Goal: Navigation & Orientation: Find specific page/section

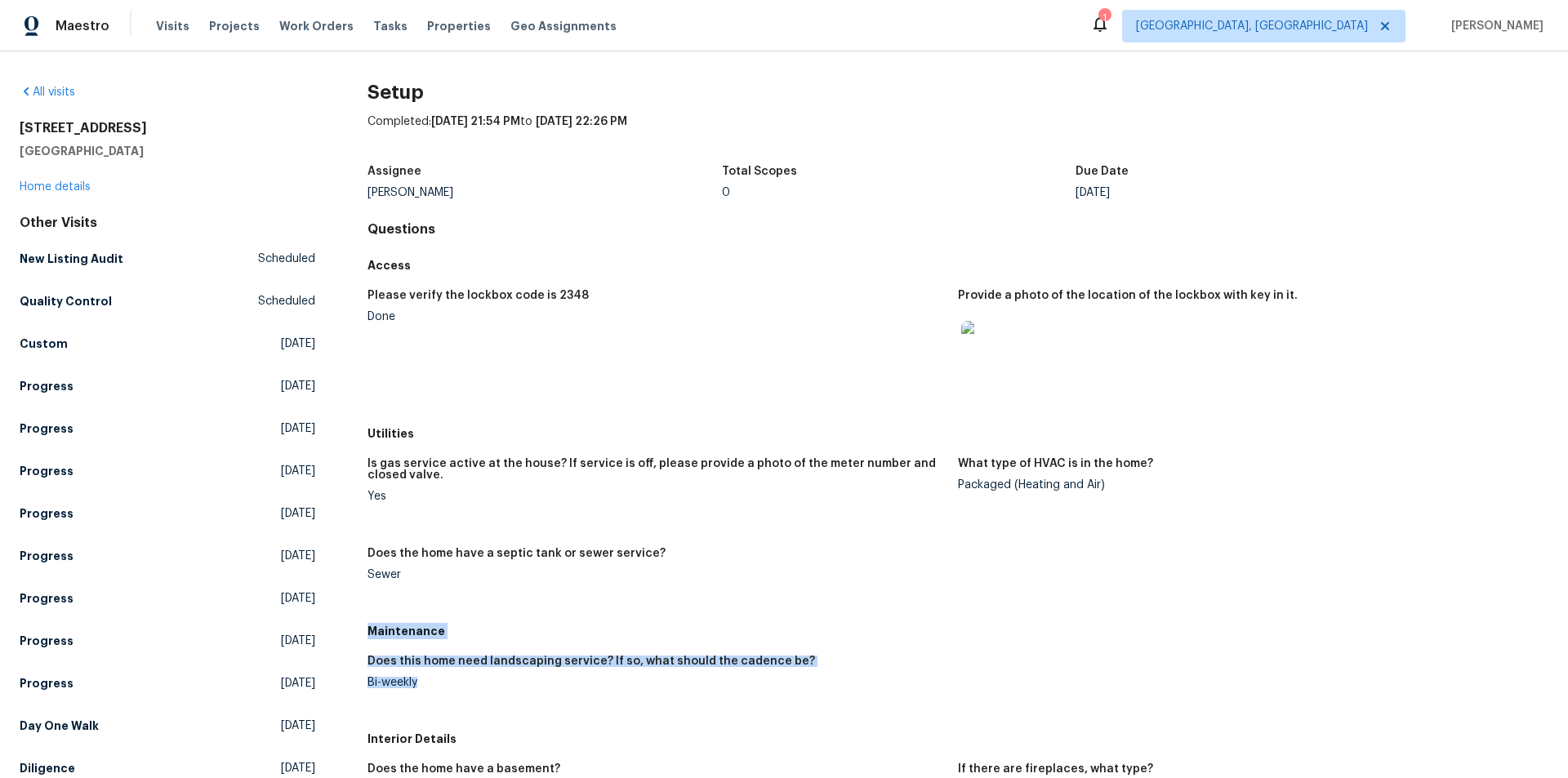
scroll to position [245, 0]
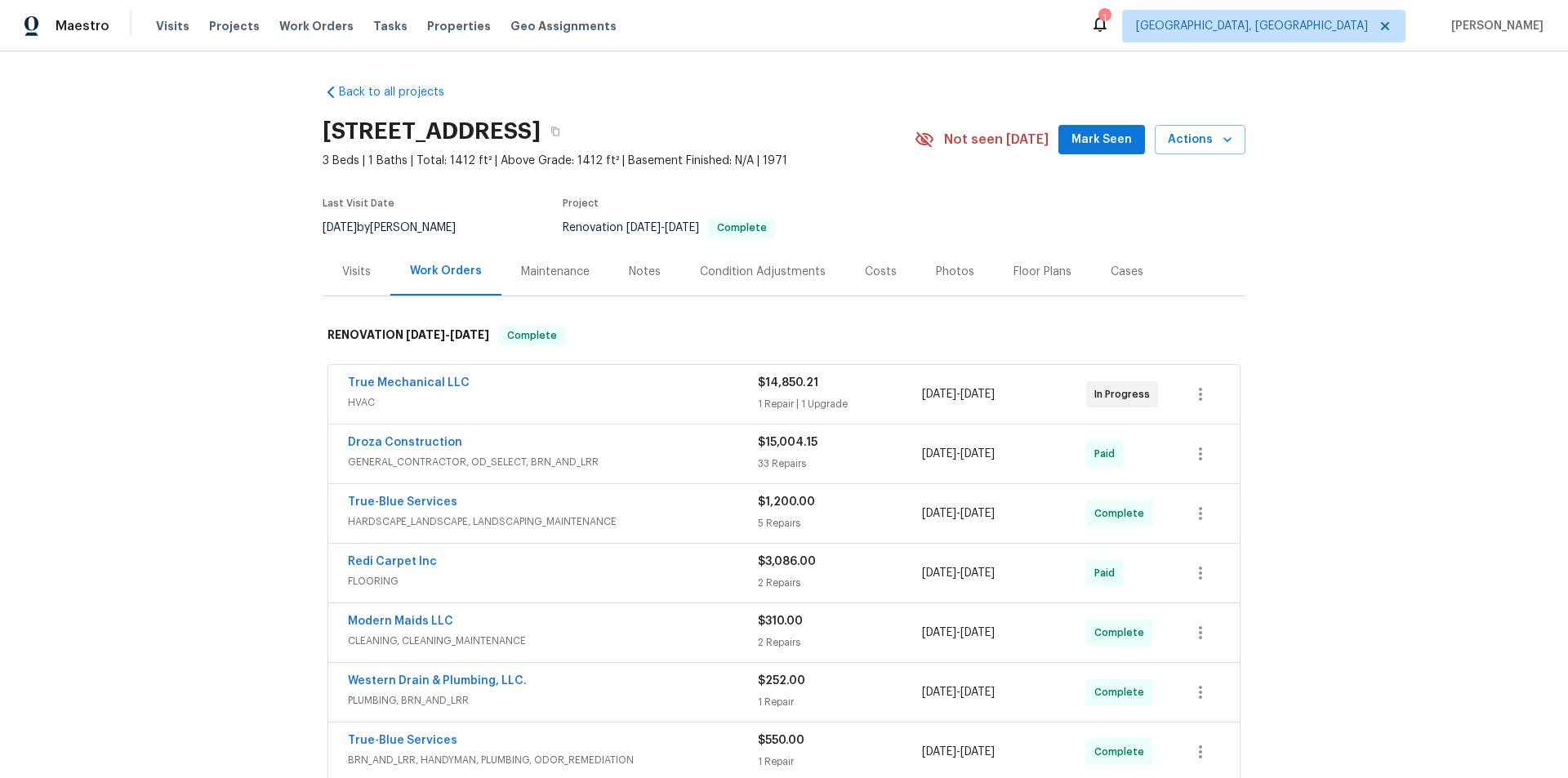
click at [140, 316] on div "Back to all projects 1917 W Saxony Rd, Tucson, AZ 85713 3 Beds | 1 Baths | Tota…" at bounding box center [784, 415] width 1568 height 727
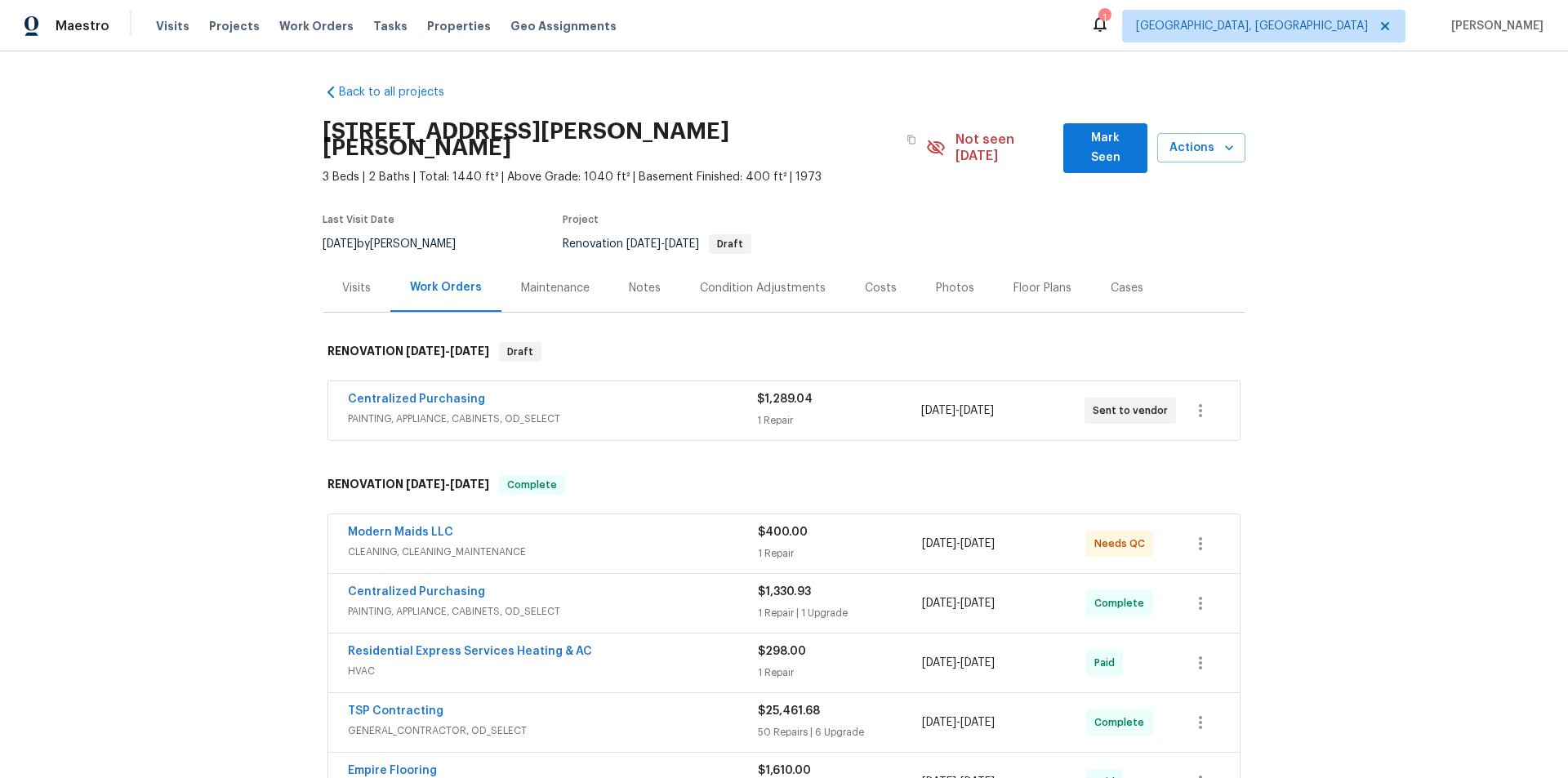
click at [252, 362] on div "Back to all projects 113 N Harrison Rd, Sterling, VA 20164 3 Beds | 2 Baths | T…" at bounding box center [784, 415] width 1568 height 727
click at [262, 308] on div "Back to all projects 113 N Harrison Rd, Sterling, VA 20164 3 Beds | 2 Baths | T…" at bounding box center [784, 415] width 1568 height 727
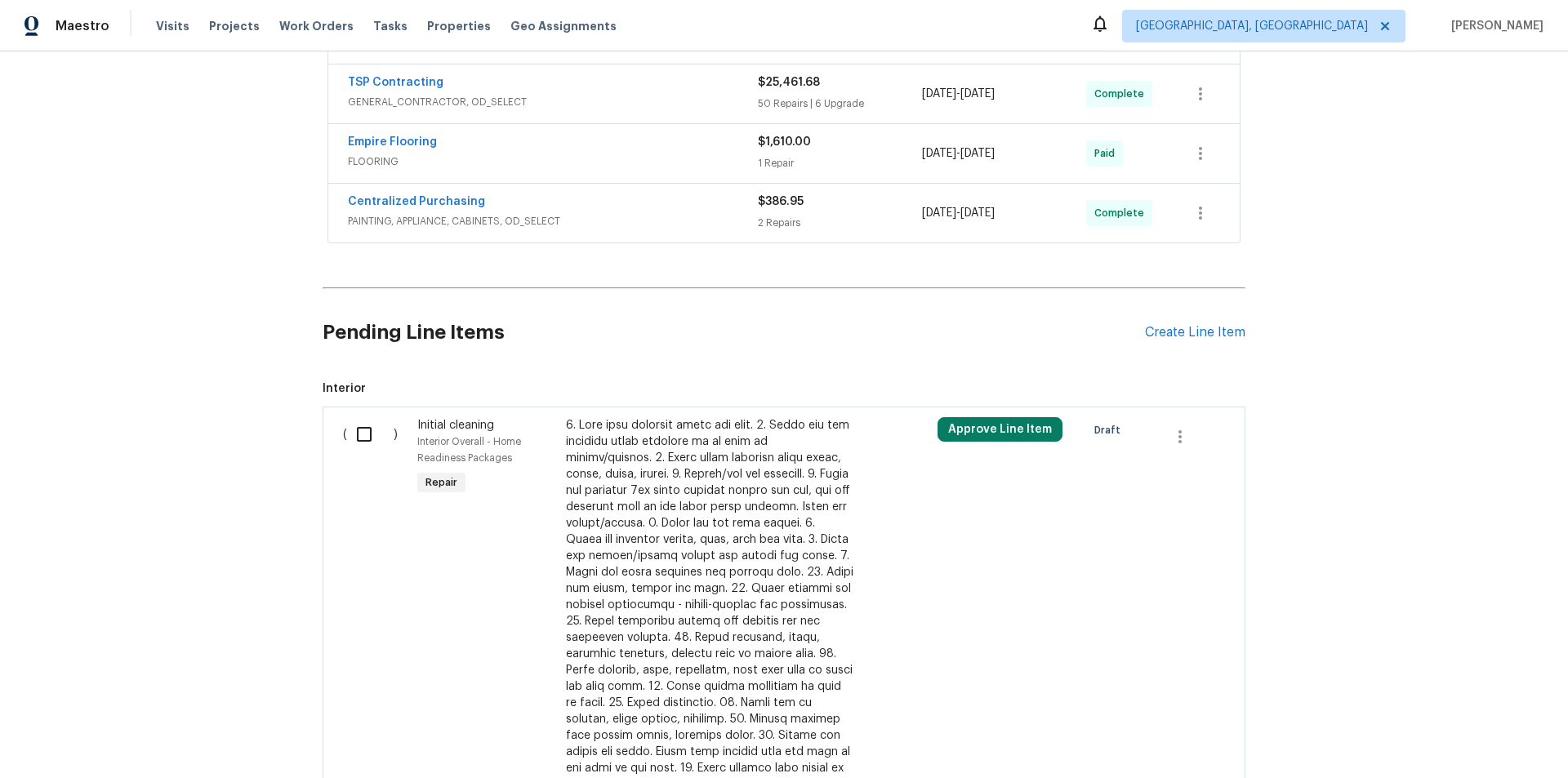
click at [266, 299] on div "Back to all projects 113 N Harrison Rd, Sterling, VA 20164 3 Beds | 2 Baths | T…" at bounding box center [784, 415] width 1568 height 727
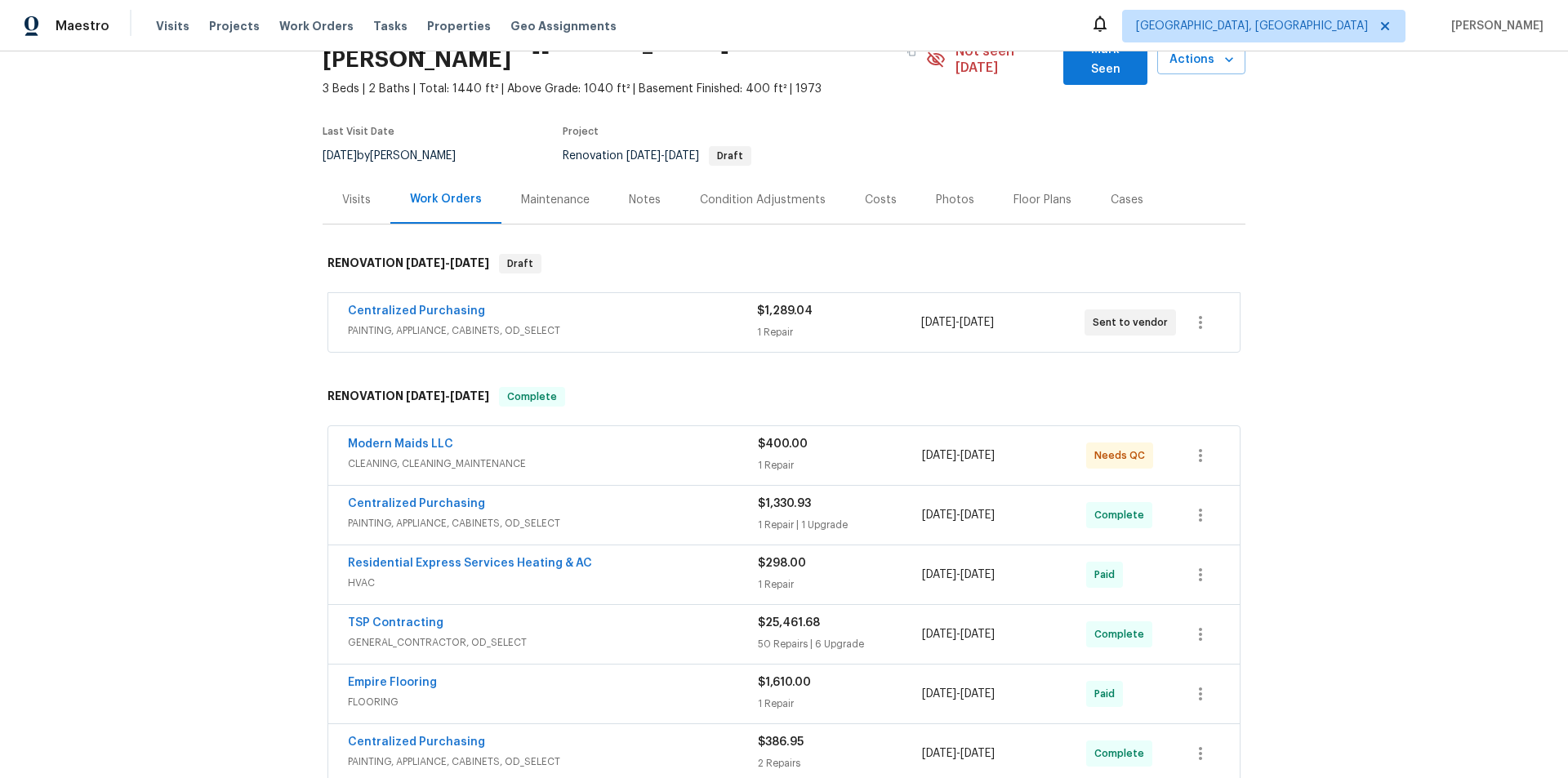
scroll to position [0, 0]
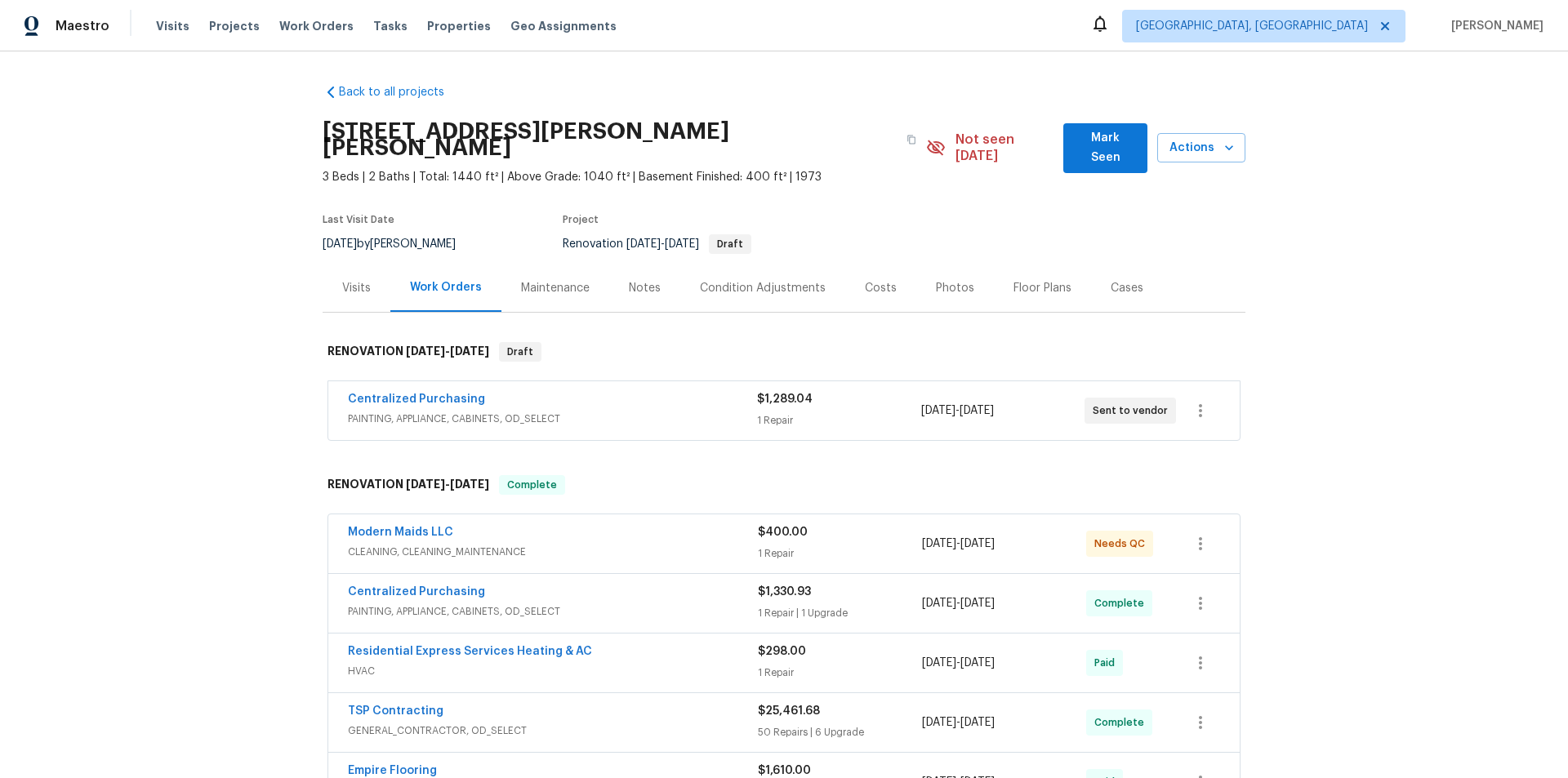
click at [245, 310] on div "Back to all projects 113 N Harrison Rd, Sterling, VA 20164 3 Beds | 2 Baths | T…" at bounding box center [784, 415] width 1568 height 727
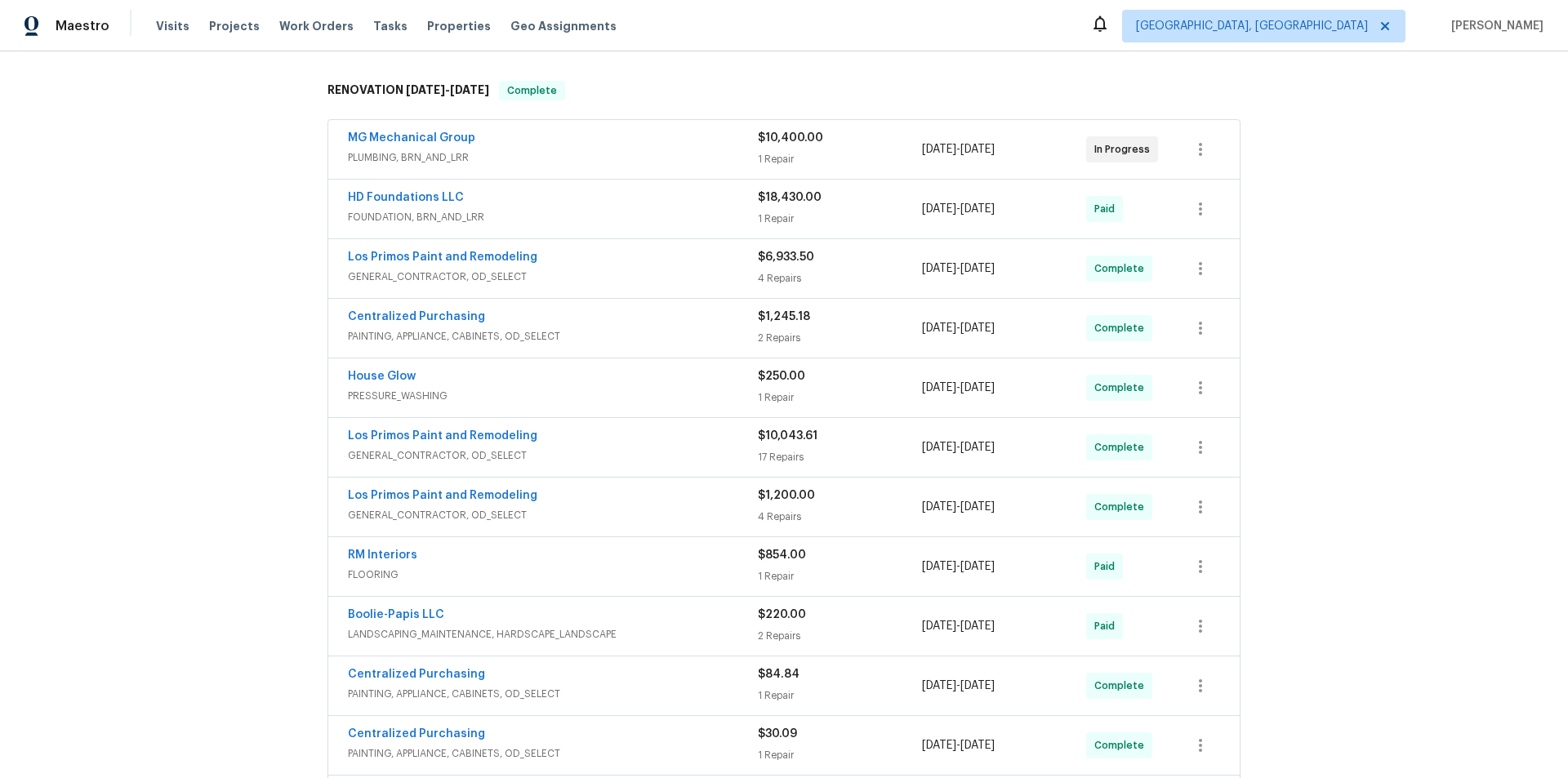
scroll to position [81, 0]
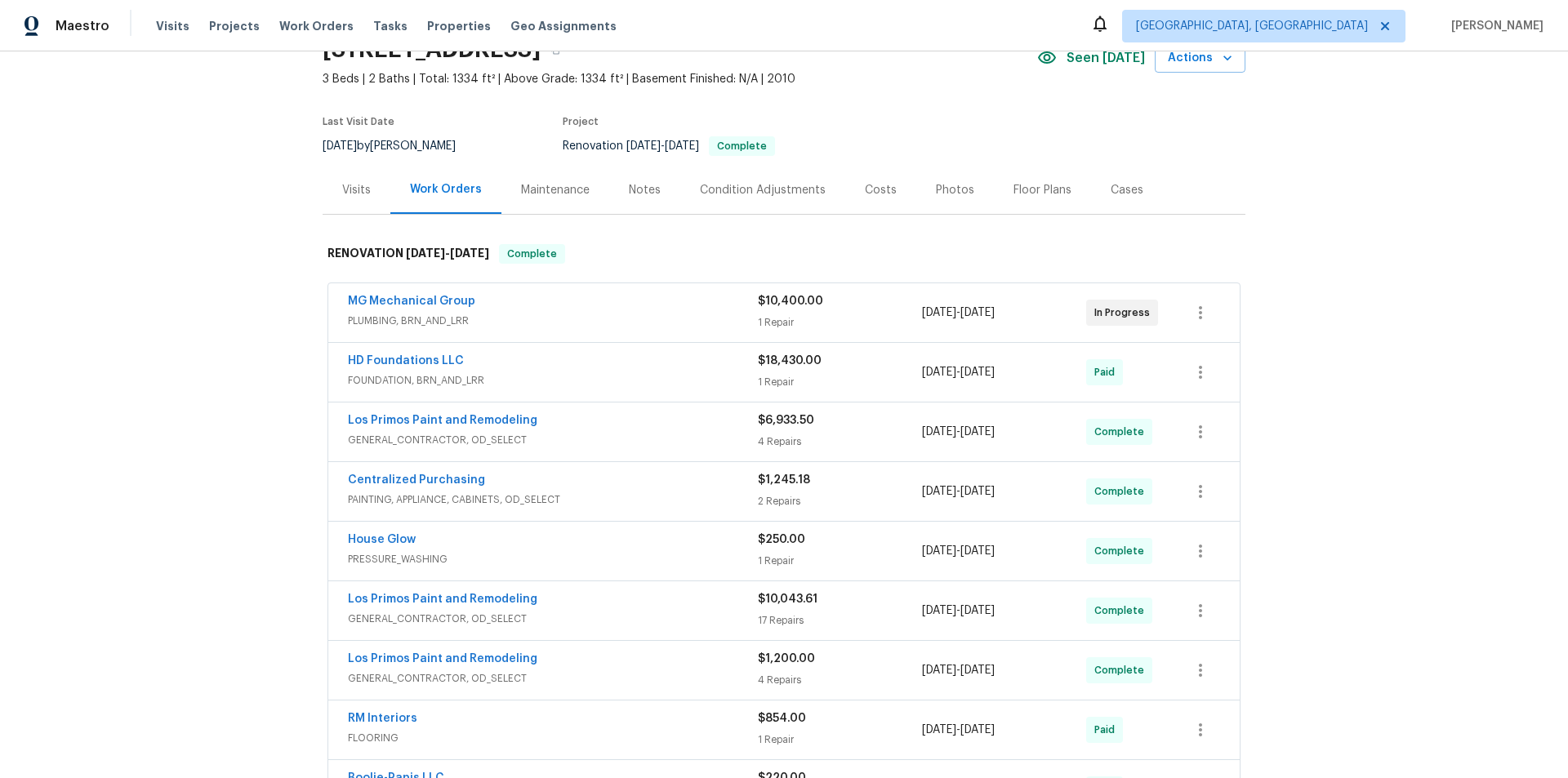
click at [196, 341] on div "Back to all projects 6914 Port Bay, San Antonio, TX 78242 3 Beds | 2 Baths | To…" at bounding box center [784, 415] width 1568 height 727
click at [143, 381] on div "Back to all projects 6914 Port Bay, San Antonio, TX 78242 3 Beds | 2 Baths | To…" at bounding box center [784, 415] width 1568 height 727
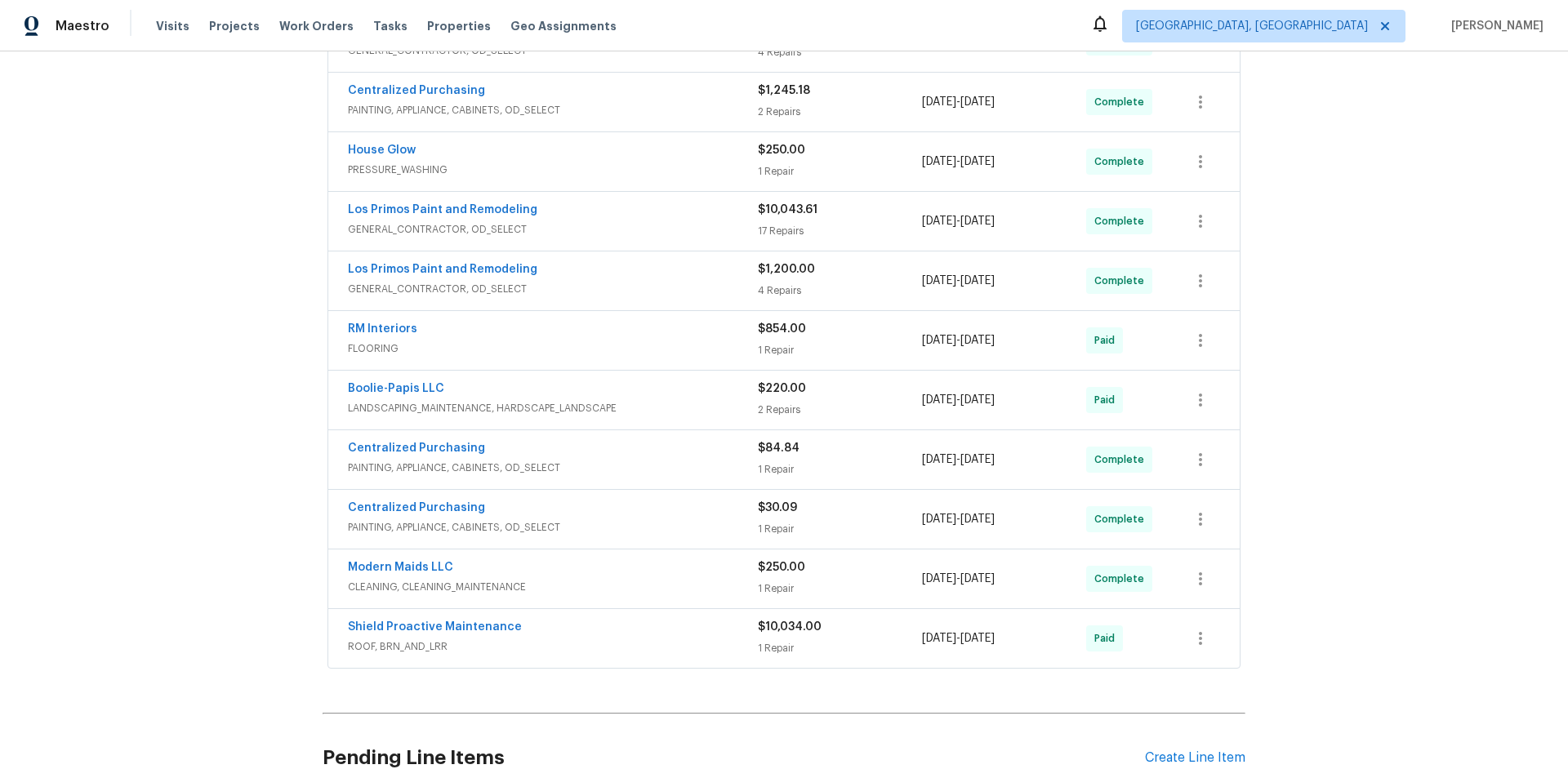
click at [196, 356] on div "Back to all projects 6914 Port Bay, San Antonio, TX 78242 3 Beds | 2 Baths | To…" at bounding box center [784, 415] width 1568 height 727
click at [185, 328] on div "Back to all projects 6914 Port Bay, San Antonio, TX 78242 3 Beds | 2 Baths | To…" at bounding box center [784, 415] width 1568 height 727
click at [208, 292] on div "Back to all projects 6914 Port Bay, San Antonio, TX 78242 3 Beds | 2 Baths | To…" at bounding box center [784, 415] width 1568 height 727
click at [160, 429] on div "Back to all projects 6914 Port Bay, San Antonio, TX 78242 3 Beds | 2 Baths | To…" at bounding box center [784, 415] width 1568 height 727
click at [202, 335] on div "Back to all projects 6914 Port Bay, San Antonio, TX 78242 3 Beds | 2 Baths | To…" at bounding box center [784, 415] width 1568 height 727
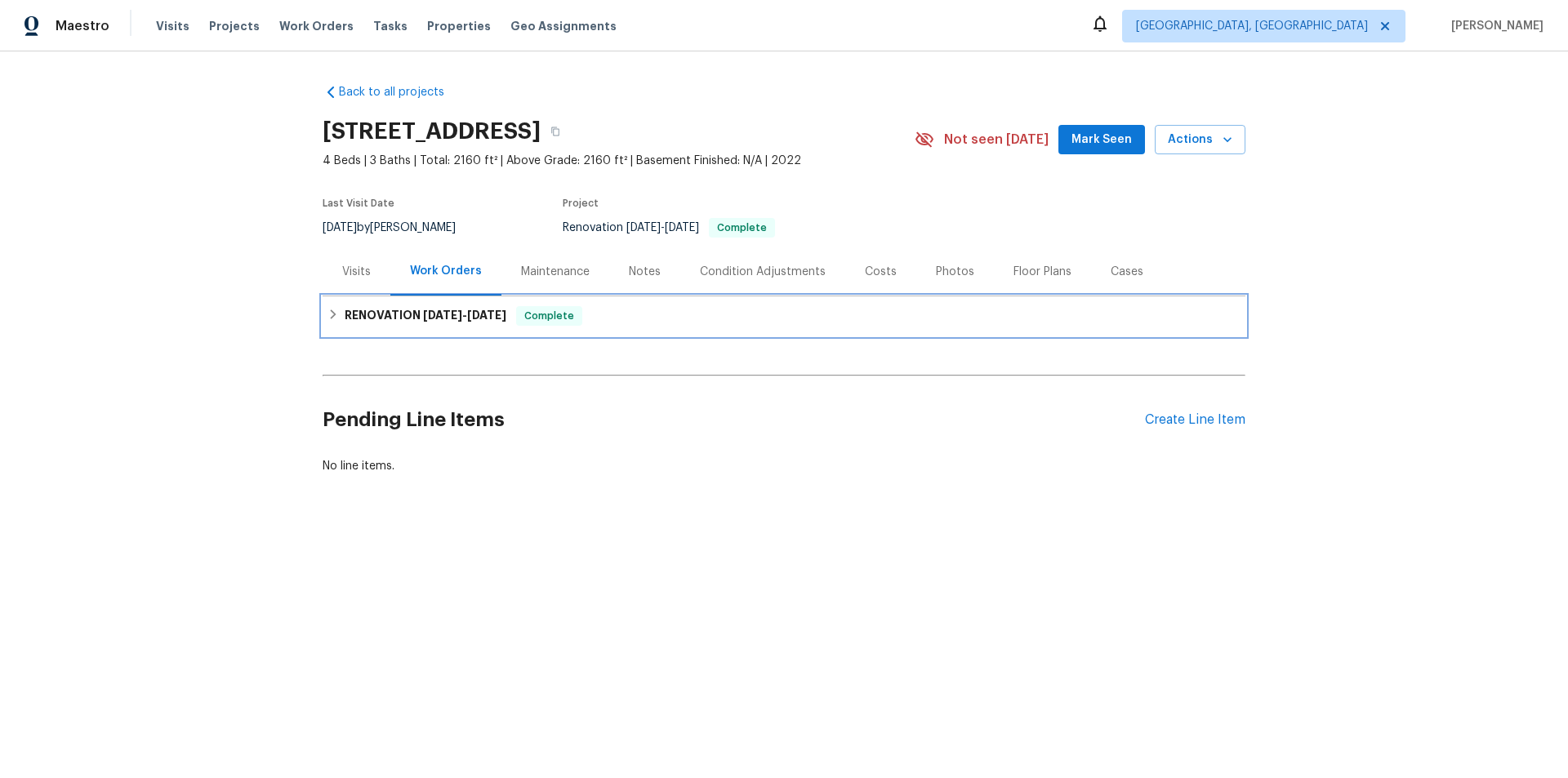
click at [361, 315] on h6 "RENOVATION 9/29/25 - 10/2/25" at bounding box center [425, 316] width 162 height 20
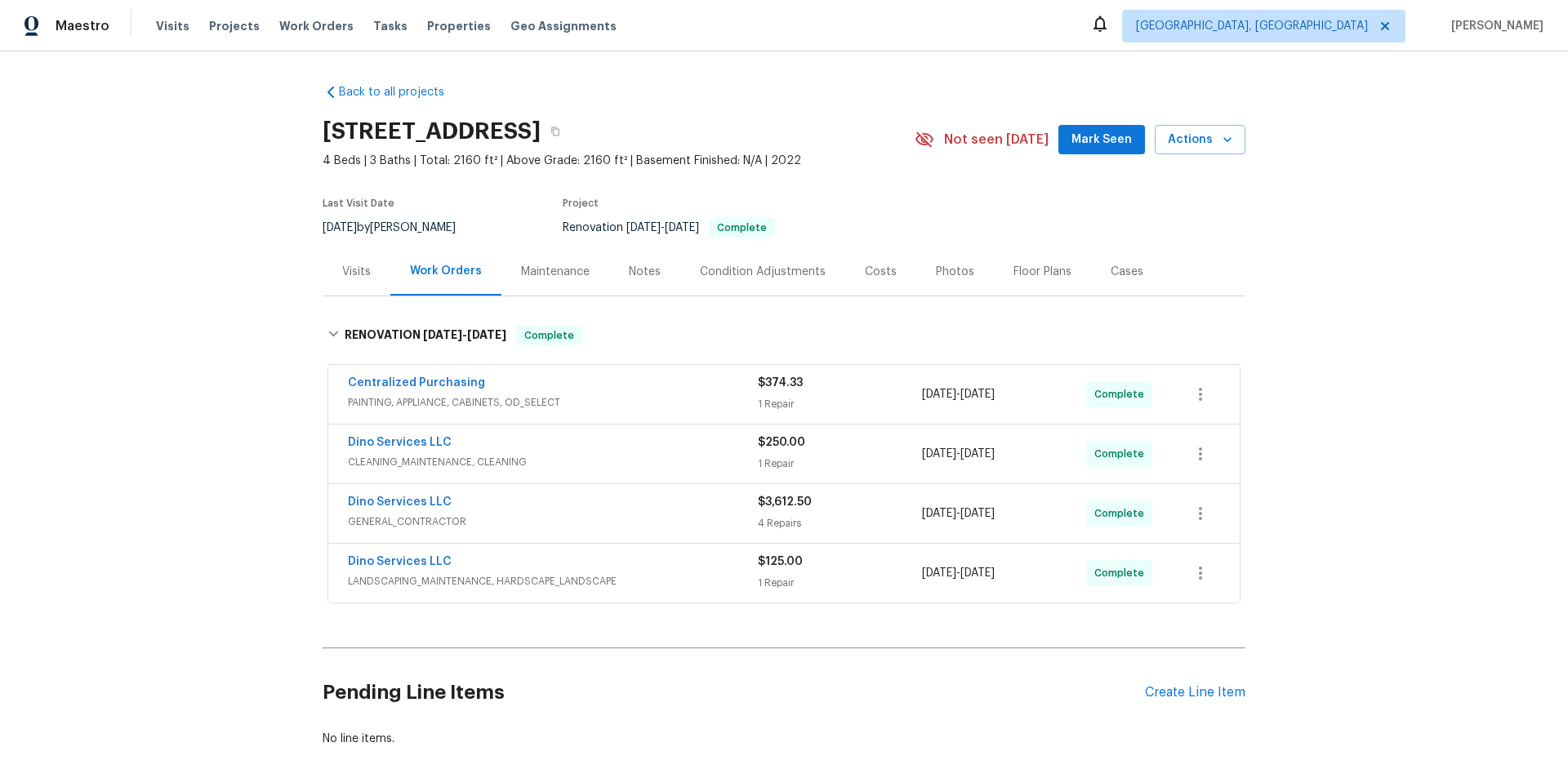
click at [210, 339] on div "Back to all projects 1215 N 24th St, Richmond, VA 23223 4 Beds | 3 Baths | Tota…" at bounding box center [784, 415] width 1568 height 727
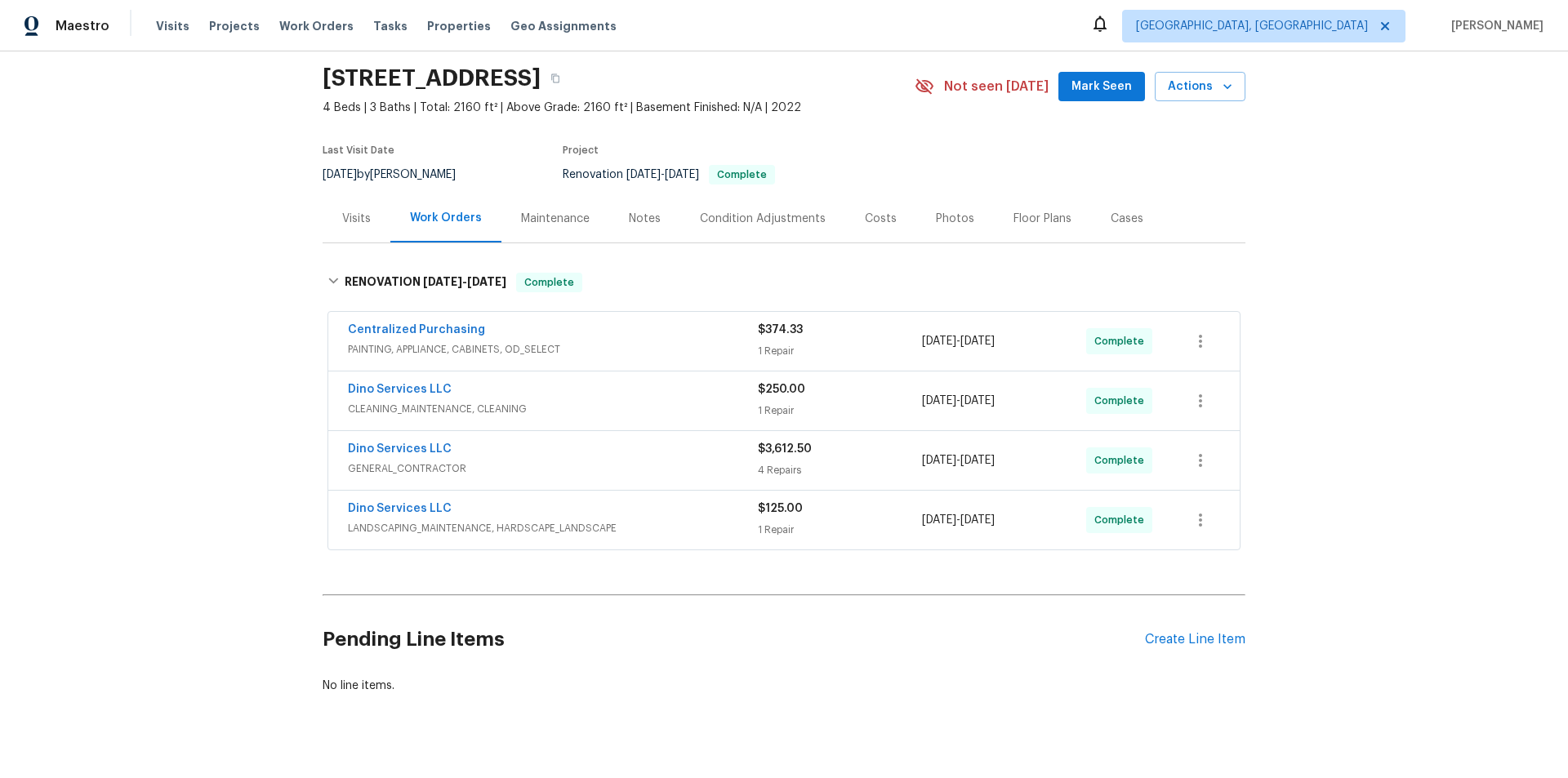
scroll to position [81, 0]
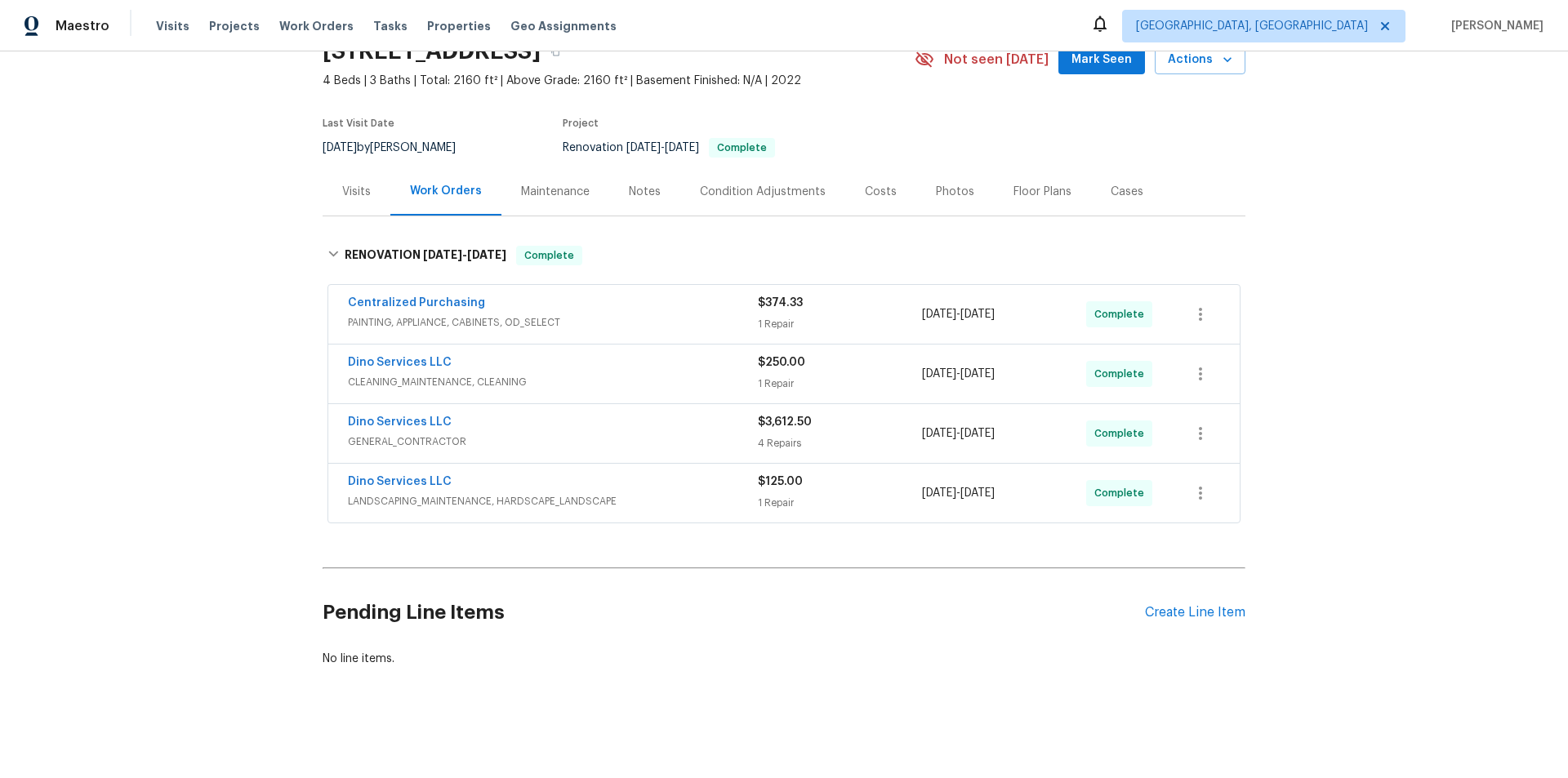
click at [139, 416] on div "Back to all projects 1215 N 24th St, Richmond, VA 23223 4 Beds | 3 Baths | Tota…" at bounding box center [784, 415] width 1568 height 727
click at [220, 306] on div "Back to all projects 1215 N 24th St, Richmond, VA 23223 4 Beds | 3 Baths | Tota…" at bounding box center [784, 415] width 1568 height 727
click at [186, 305] on div "Back to all projects 1215 N 24th St, Richmond, VA 23223 4 Beds | 3 Baths | Tota…" at bounding box center [784, 415] width 1568 height 727
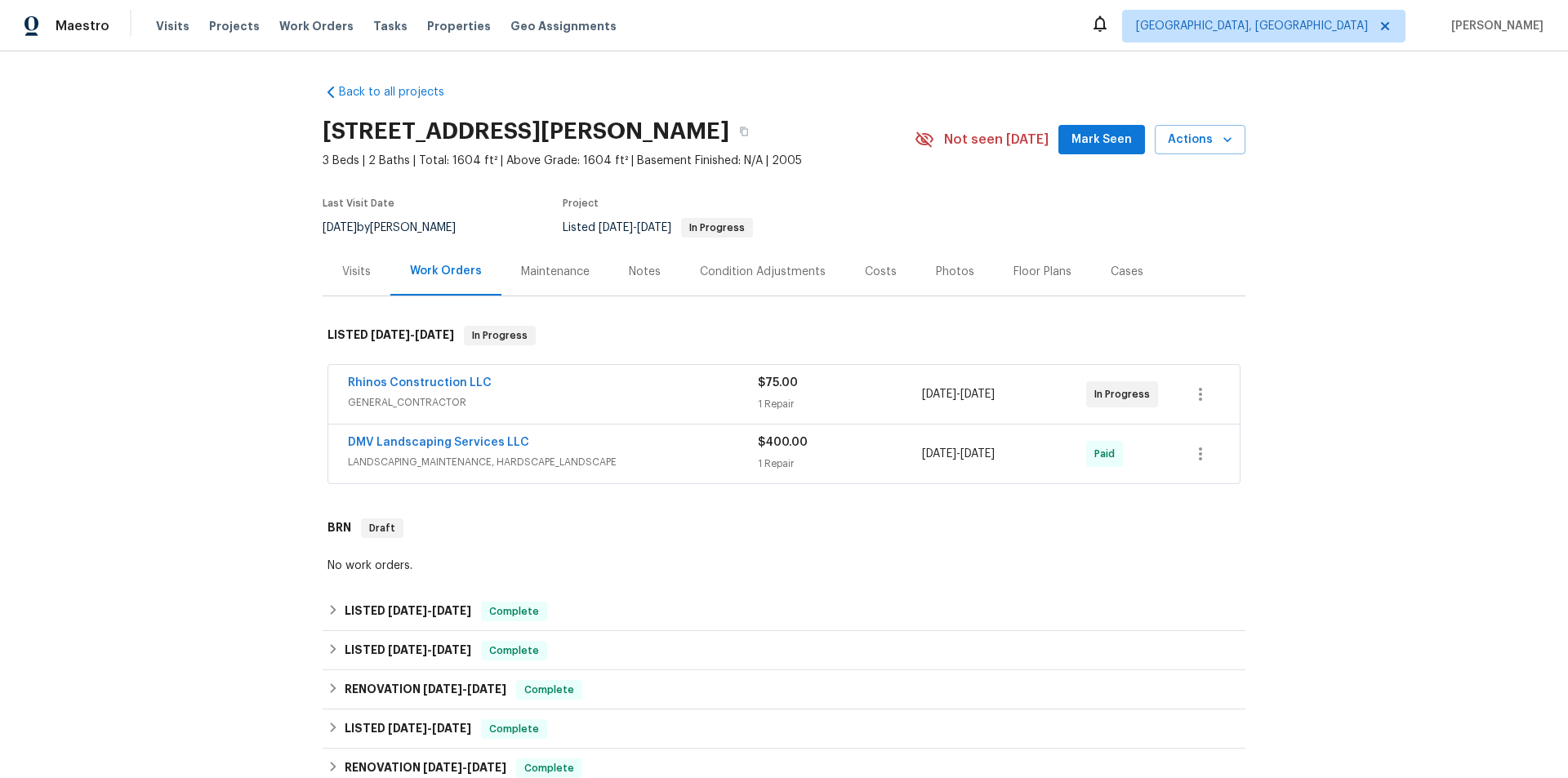
click at [349, 286] on div "Visits" at bounding box center [356, 271] width 67 height 48
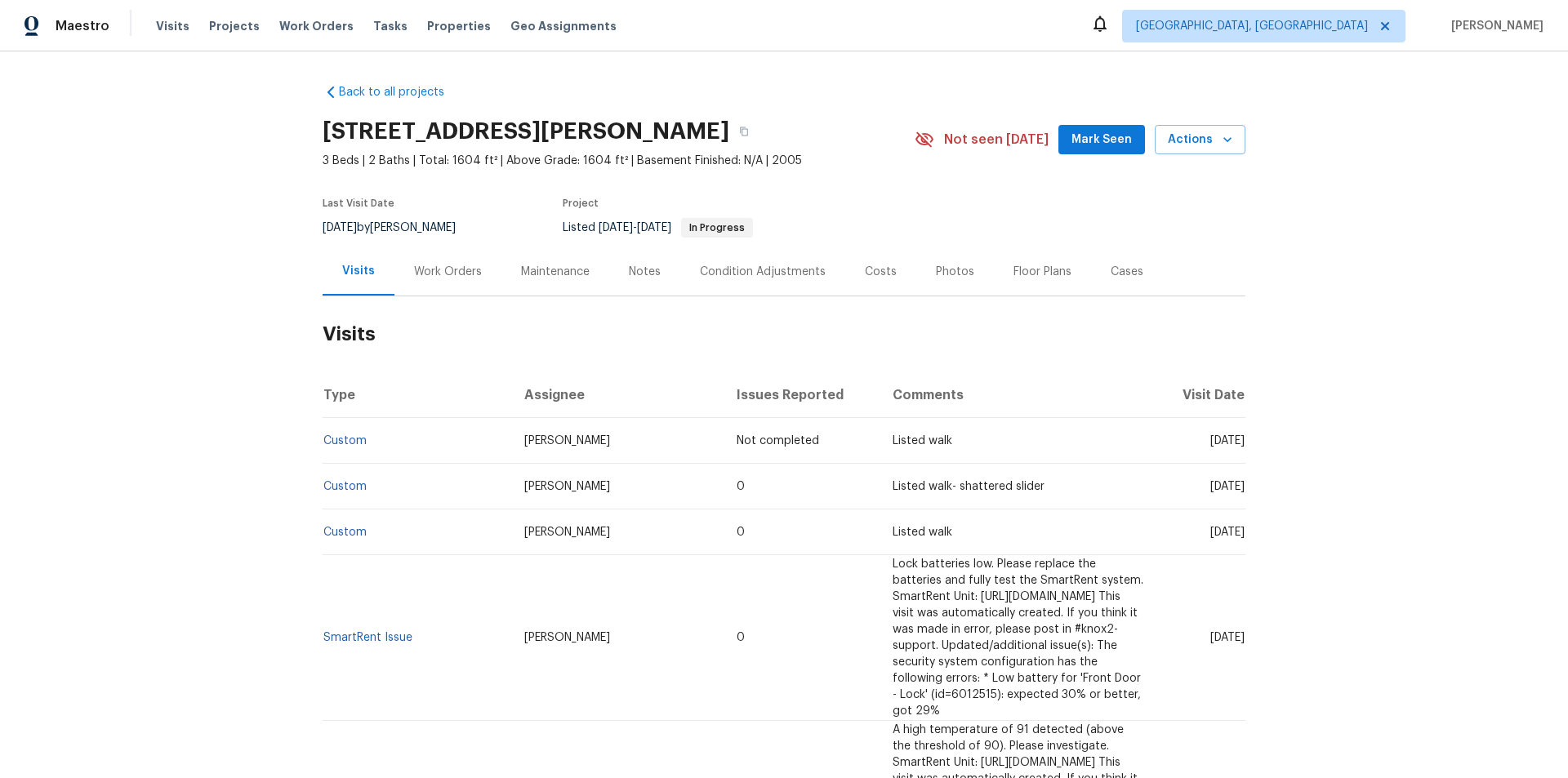
click at [436, 269] on div "Work Orders" at bounding box center [448, 271] width 67 height 16
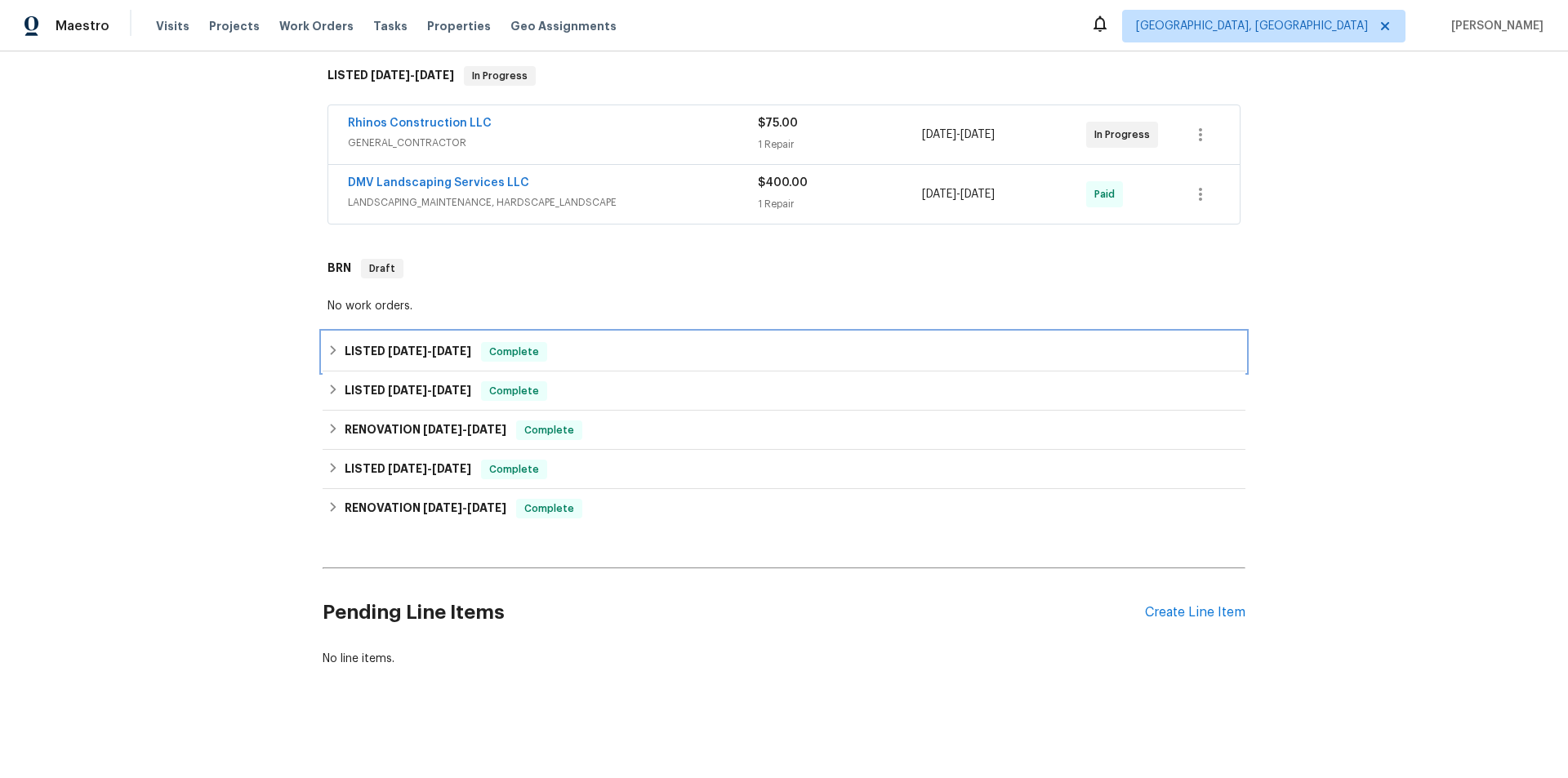
click at [358, 342] on h6 "LISTED [DATE] - [DATE]" at bounding box center [408, 352] width 126 height 20
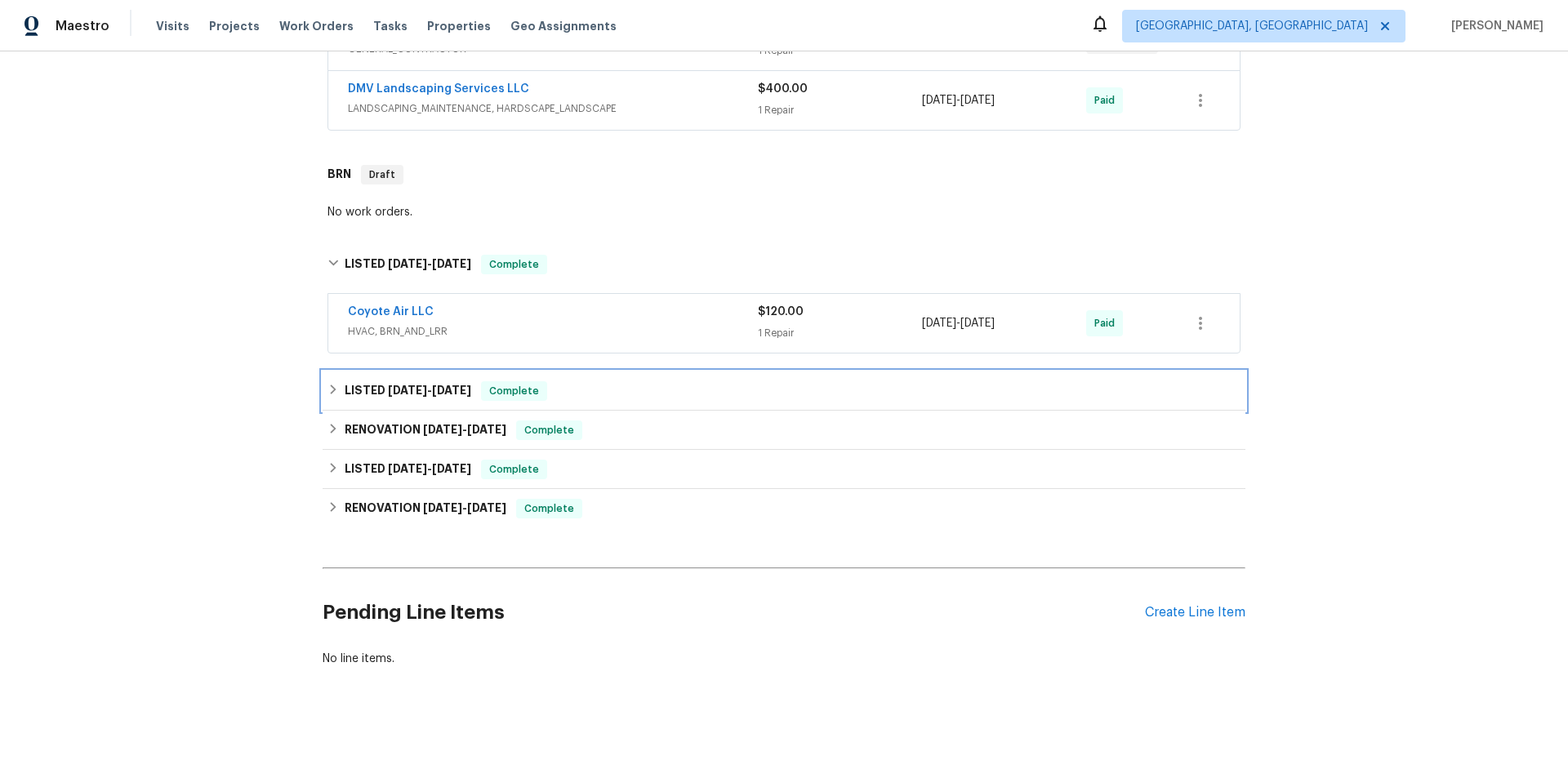
click at [344, 391] on div "LISTED [DATE] - [DATE] Complete" at bounding box center [783, 391] width 922 height 39
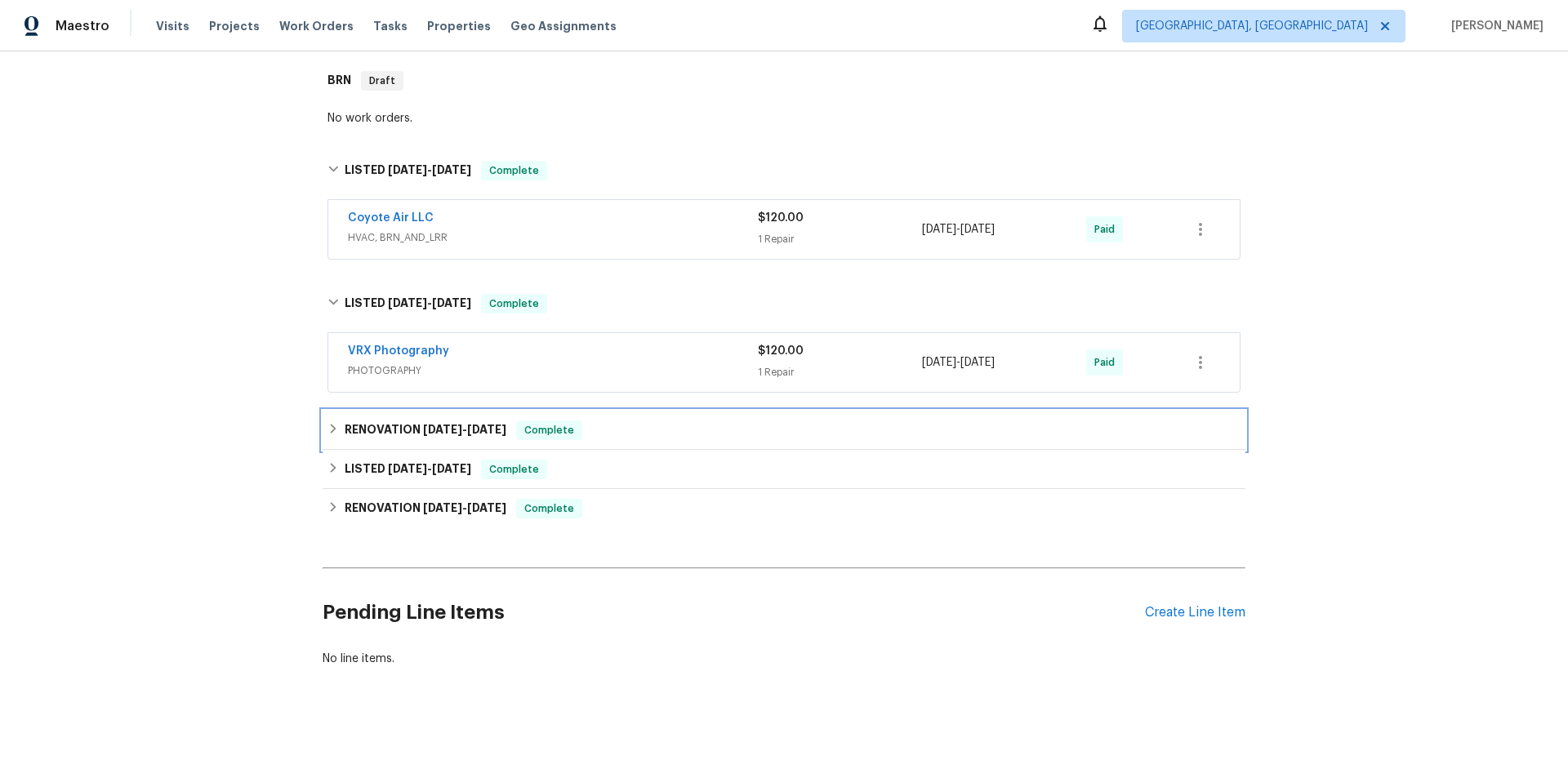
drag, startPoint x: 341, startPoint y: 434, endPoint x: 331, endPoint y: 437, distance: 10.4
click at [340, 433] on div "RENOVATION [DATE] - [DATE] Complete" at bounding box center [783, 430] width 922 height 39
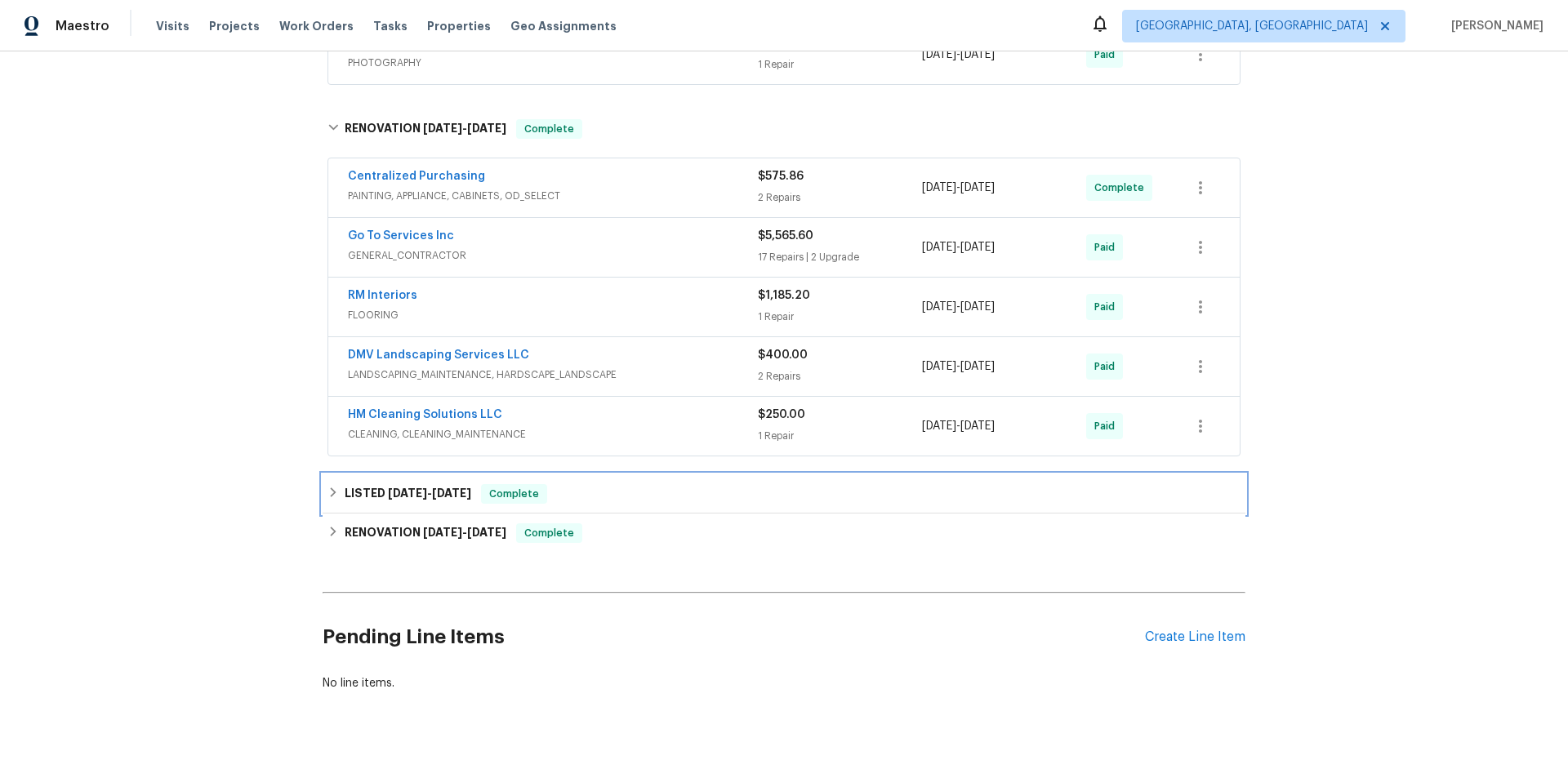
click at [334, 501] on div "LISTED [DATE] - [DATE] Complete" at bounding box center [784, 494] width 913 height 20
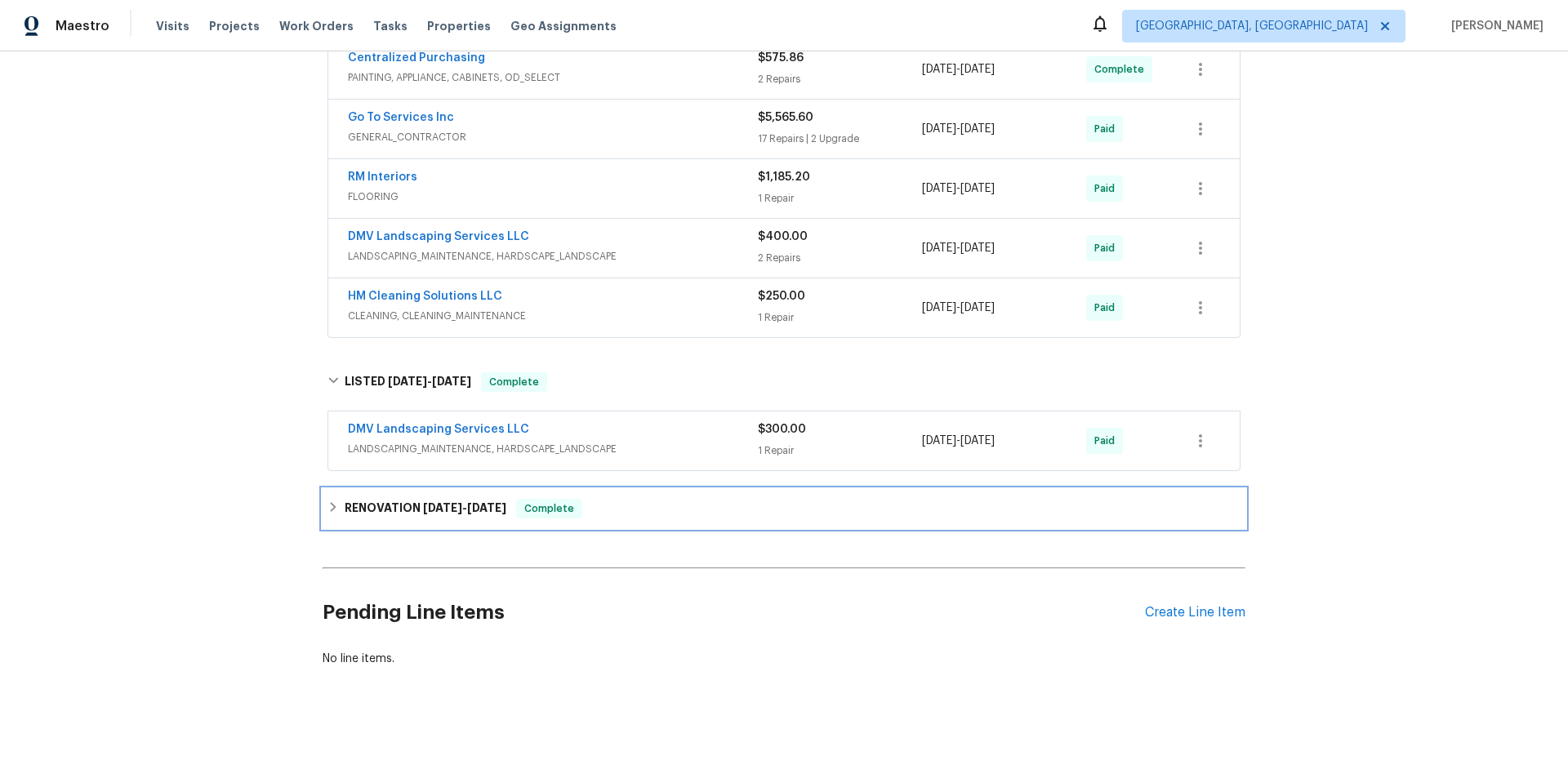
click at [334, 510] on div "RENOVATION [DATE] - [DATE] Complete" at bounding box center [784, 508] width 913 height 20
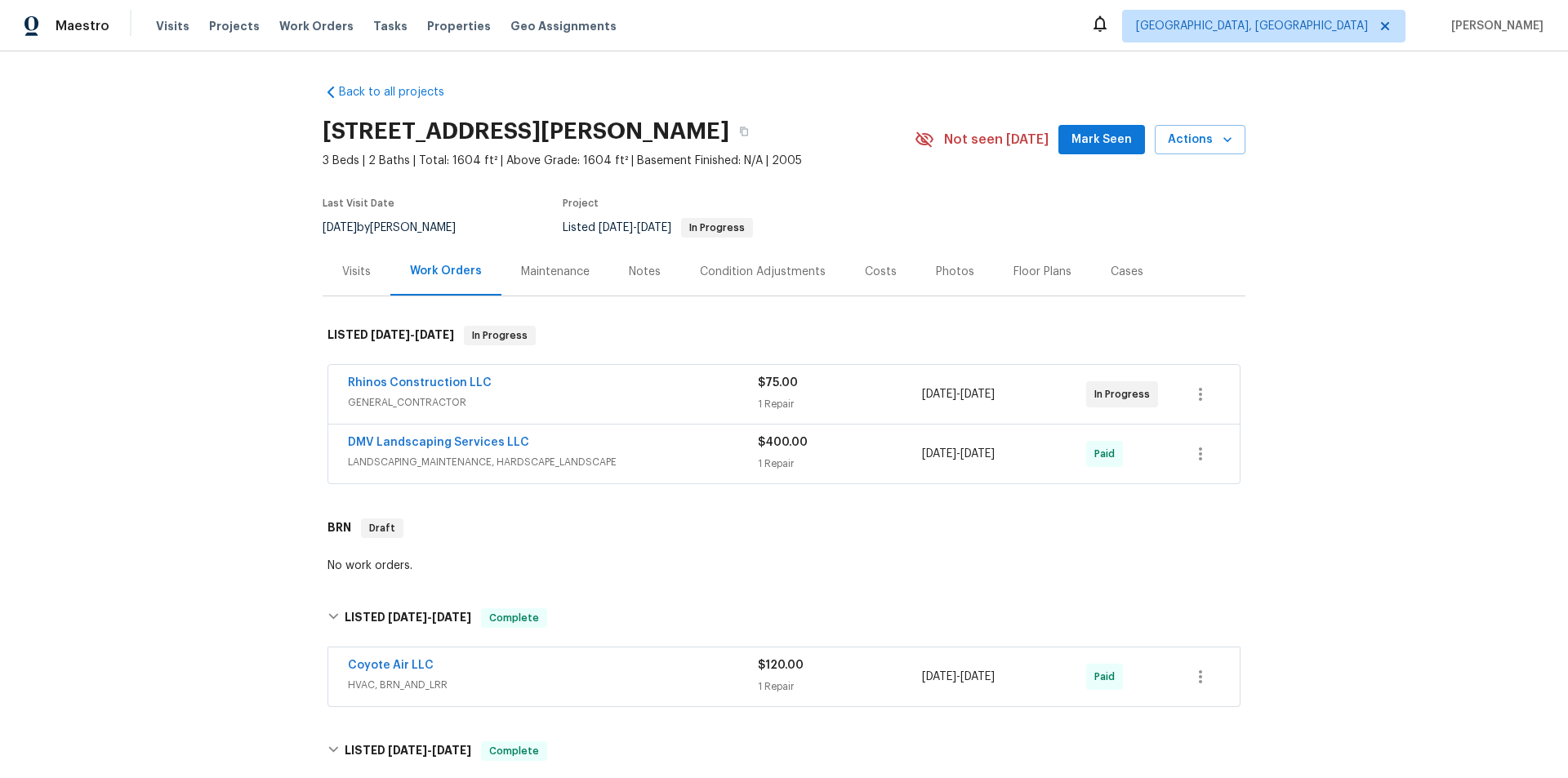
click at [209, 426] on div "Back to all projects [STREET_ADDRESS][PERSON_NAME] 3 Beds | 2 Baths | Total: 16…" at bounding box center [784, 415] width 1568 height 727
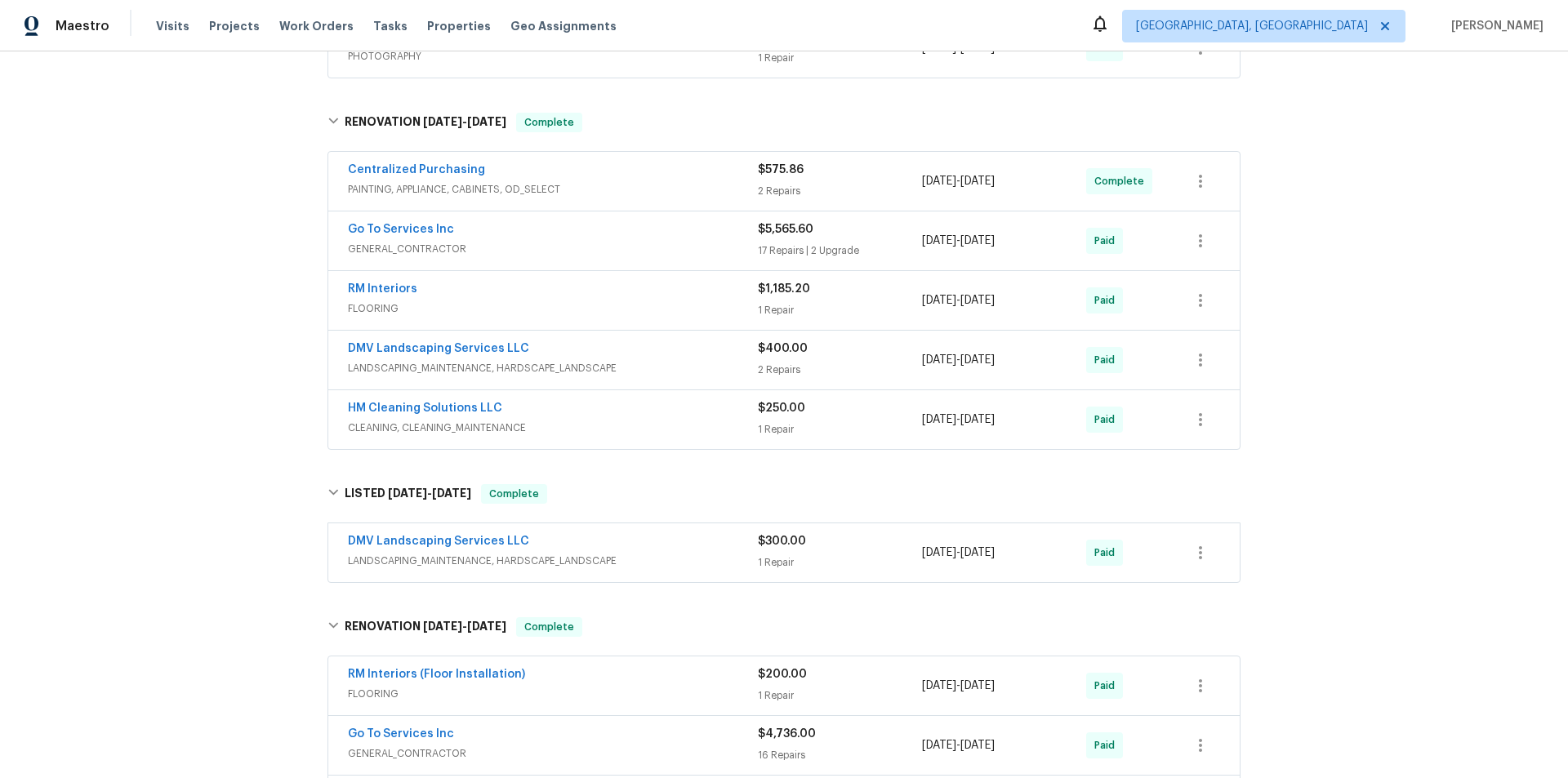
click at [174, 375] on div "Back to all projects [STREET_ADDRESS][PERSON_NAME] 3 Beds | 2 Baths | Total: 16…" at bounding box center [784, 415] width 1568 height 727
click at [162, 404] on div "Back to all projects [STREET_ADDRESS][PERSON_NAME] 3 Beds | 2 Baths | Total: 16…" at bounding box center [784, 415] width 1568 height 727
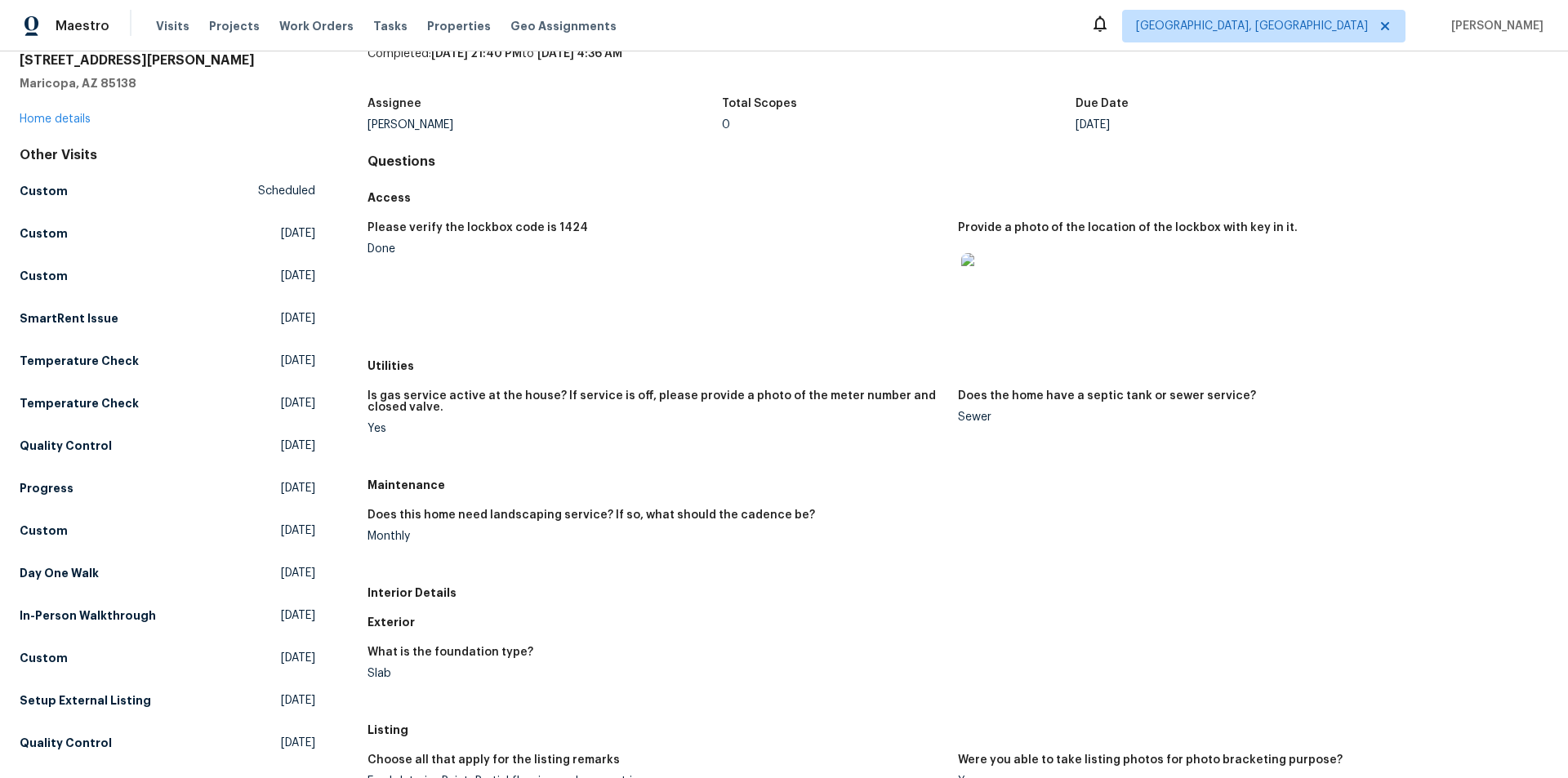
scroll to position [81, 0]
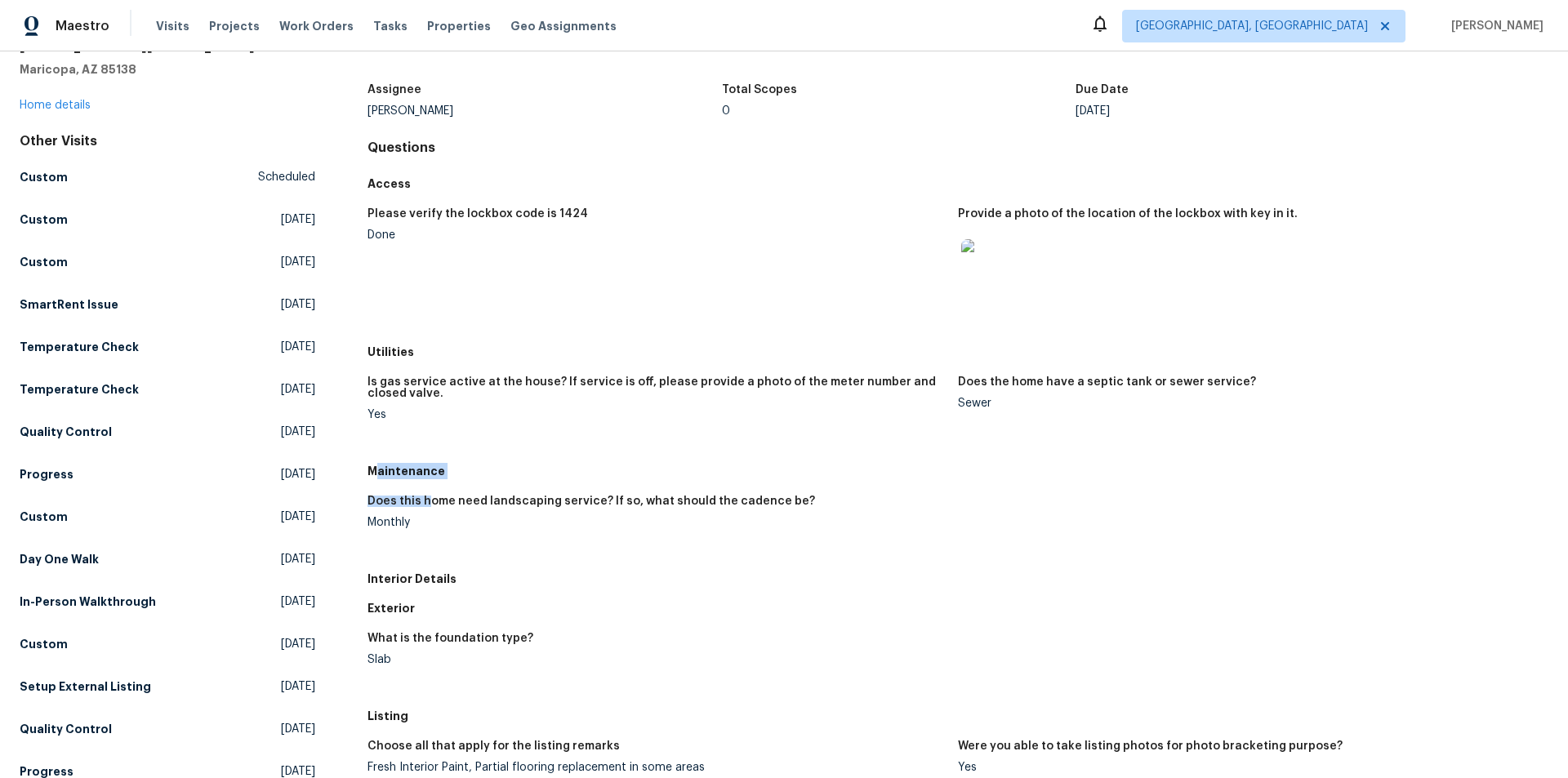
drag, startPoint x: 371, startPoint y: 476, endPoint x: 422, endPoint y: 510, distance: 61.3
click at [422, 510] on div "Maintenance Does this home need landscaping service? If so, what should the cad…" at bounding box center [958, 510] width 1181 height 108
click at [422, 510] on div "Does this home need landscaping service? If so, what should the cadence be?" at bounding box center [656, 506] width 577 height 22
drag, startPoint x: 365, startPoint y: 473, endPoint x: 430, endPoint y: 537, distance: 91.2
click at [430, 537] on div "Maintenance Does this home need landscaping service? If so, what should the cad…" at bounding box center [958, 510] width 1181 height 108
